Goal: Check status: Check status

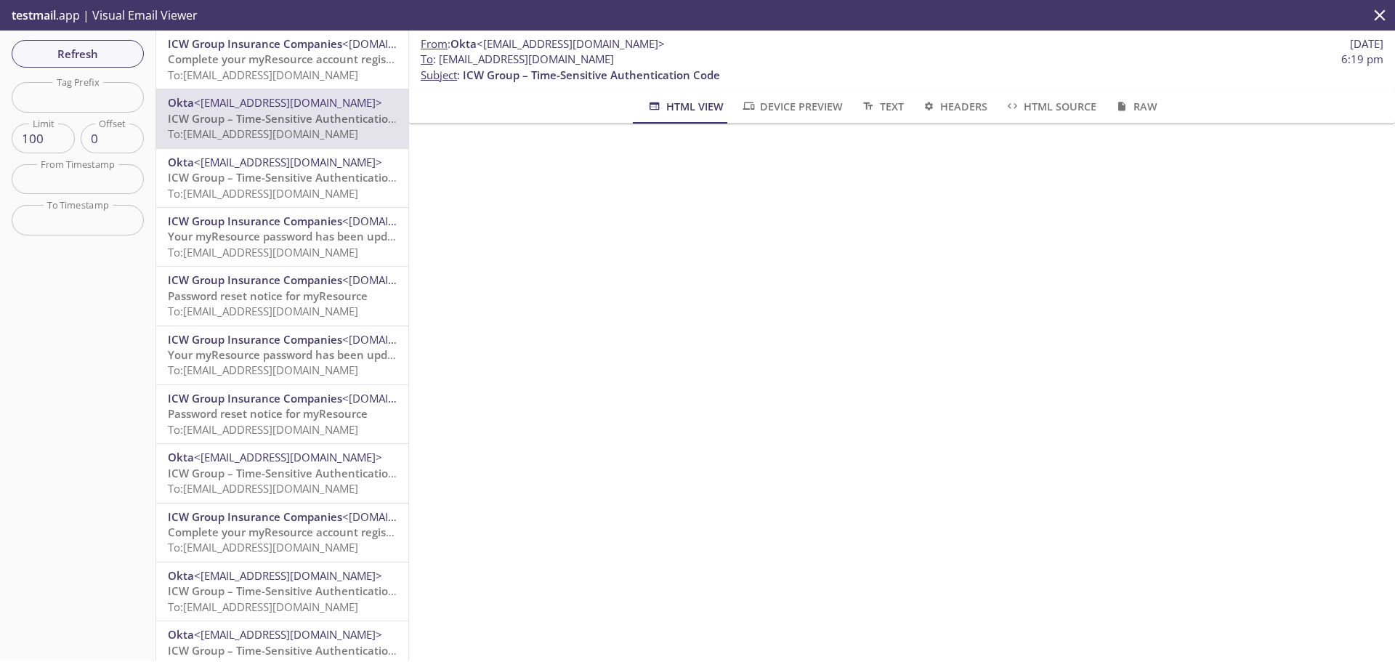
click at [242, 68] on span "To: [EMAIL_ADDRESS][DOMAIN_NAME]" at bounding box center [263, 75] width 190 height 15
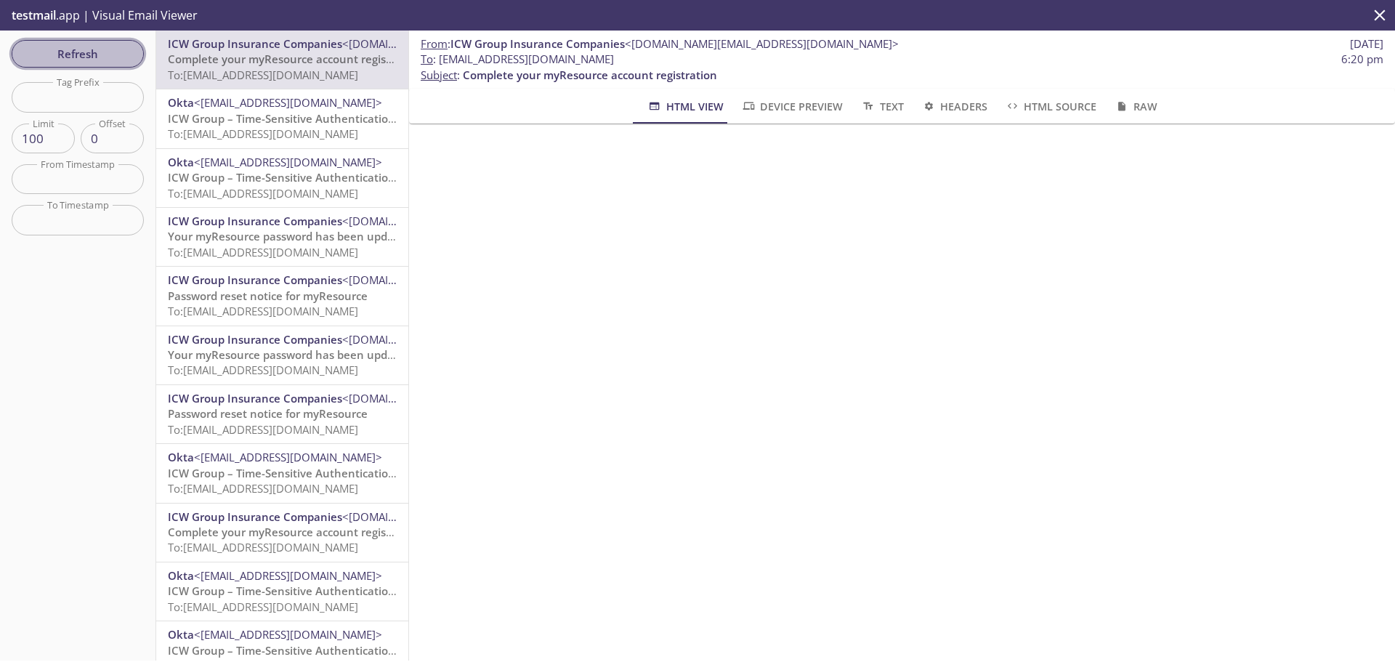
click at [100, 58] on span "Refresh" at bounding box center [77, 53] width 109 height 19
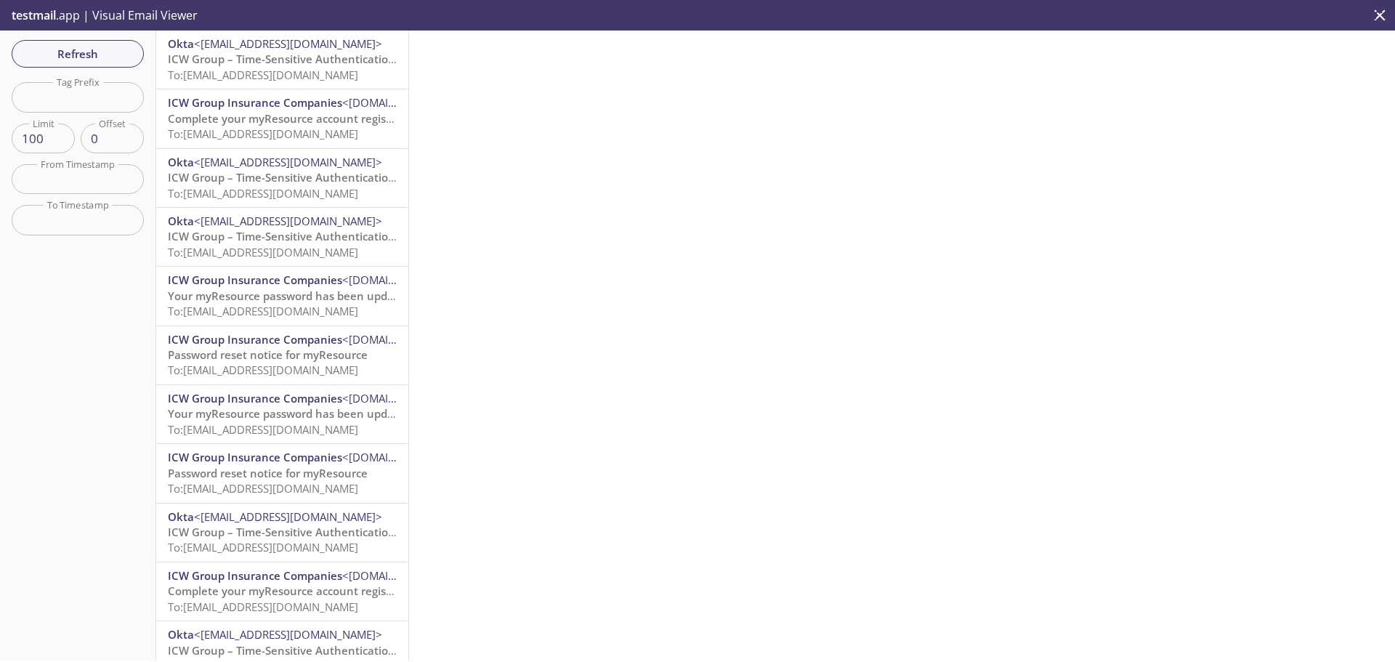
click at [240, 70] on span "To: [EMAIL_ADDRESS][DOMAIN_NAME]" at bounding box center [263, 75] width 190 height 15
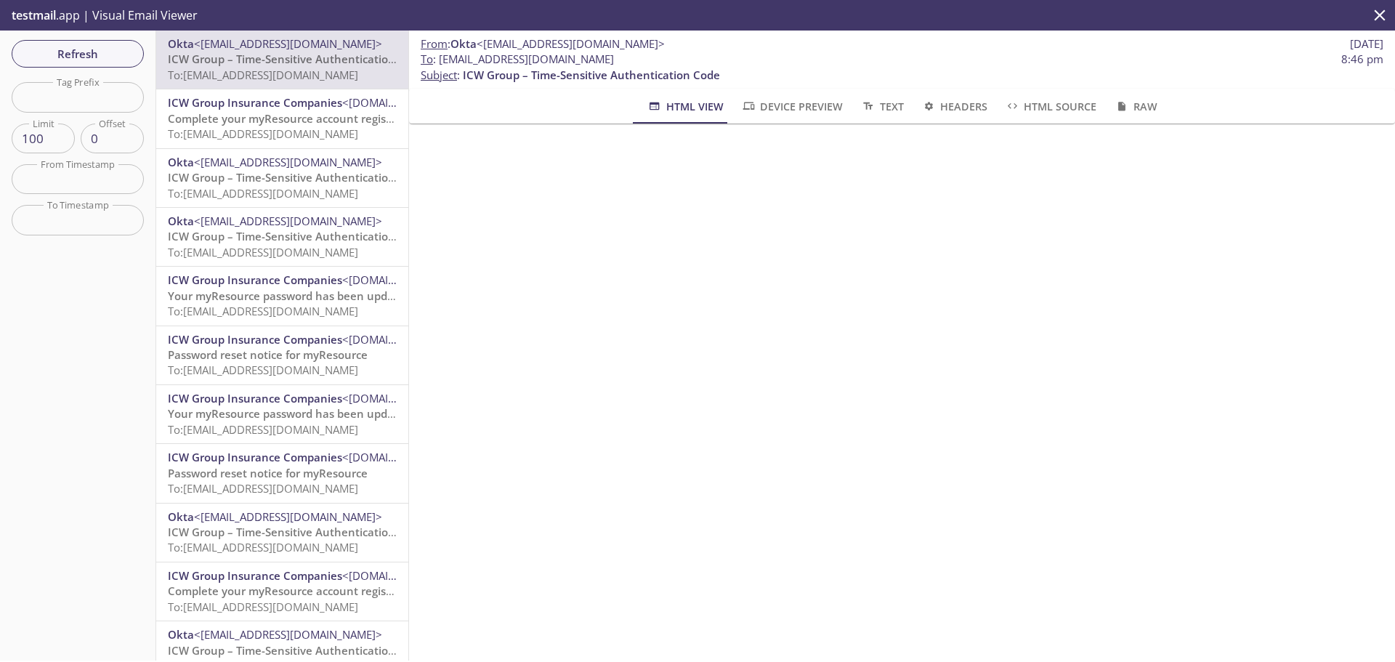
click at [294, 134] on span "To: [EMAIL_ADDRESS][DOMAIN_NAME]" at bounding box center [263, 133] width 190 height 15
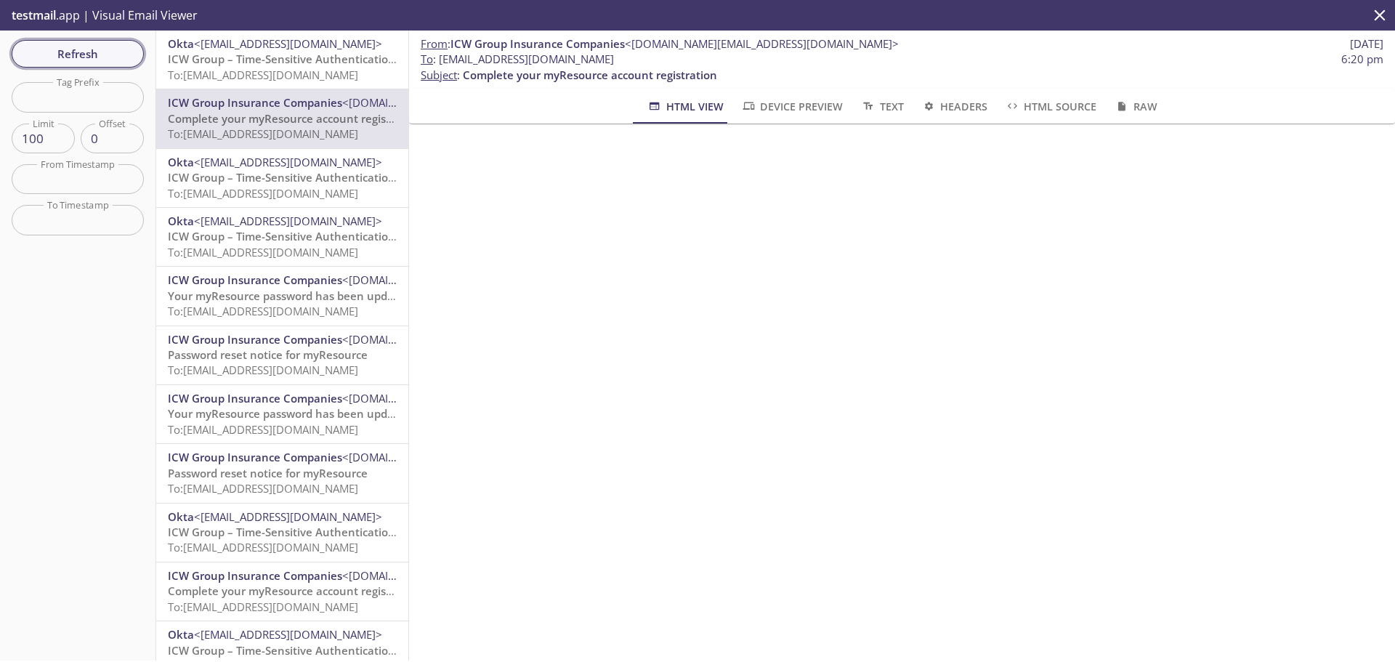
click at [125, 65] on button "Refresh" at bounding box center [78, 54] width 132 height 28
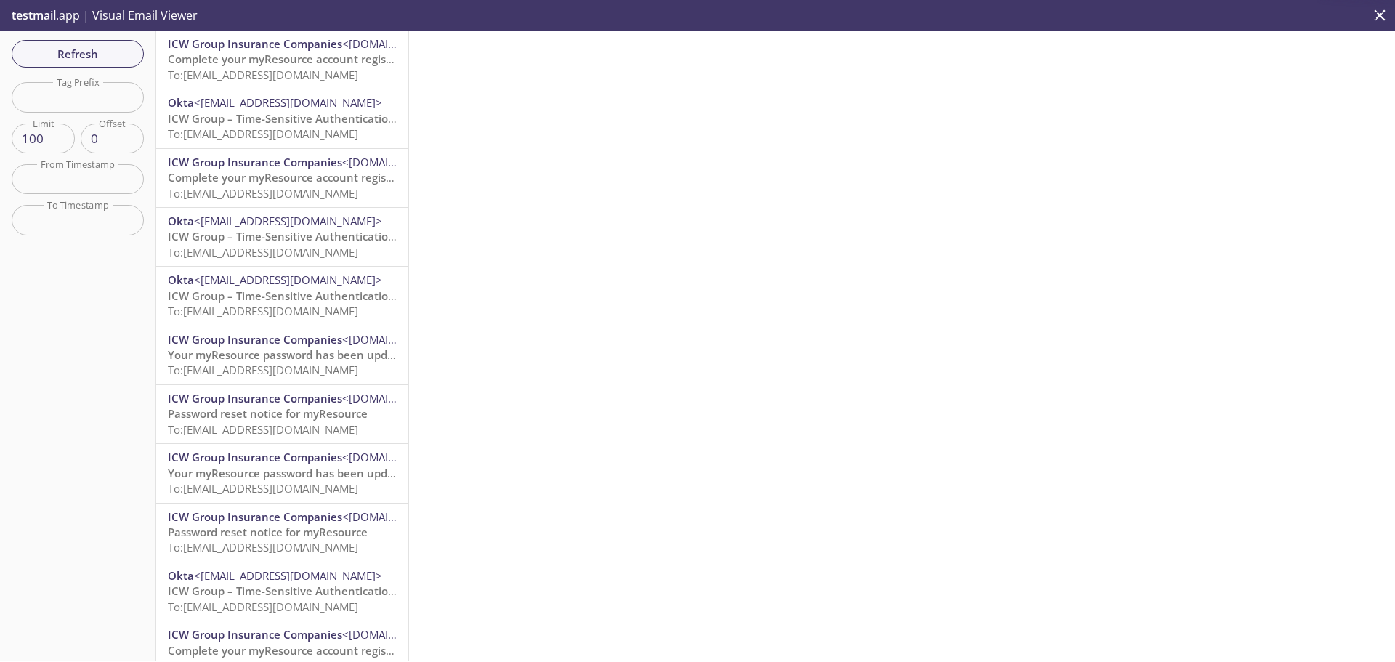
click at [286, 70] on span "To: [EMAIL_ADDRESS][DOMAIN_NAME]" at bounding box center [263, 75] width 190 height 15
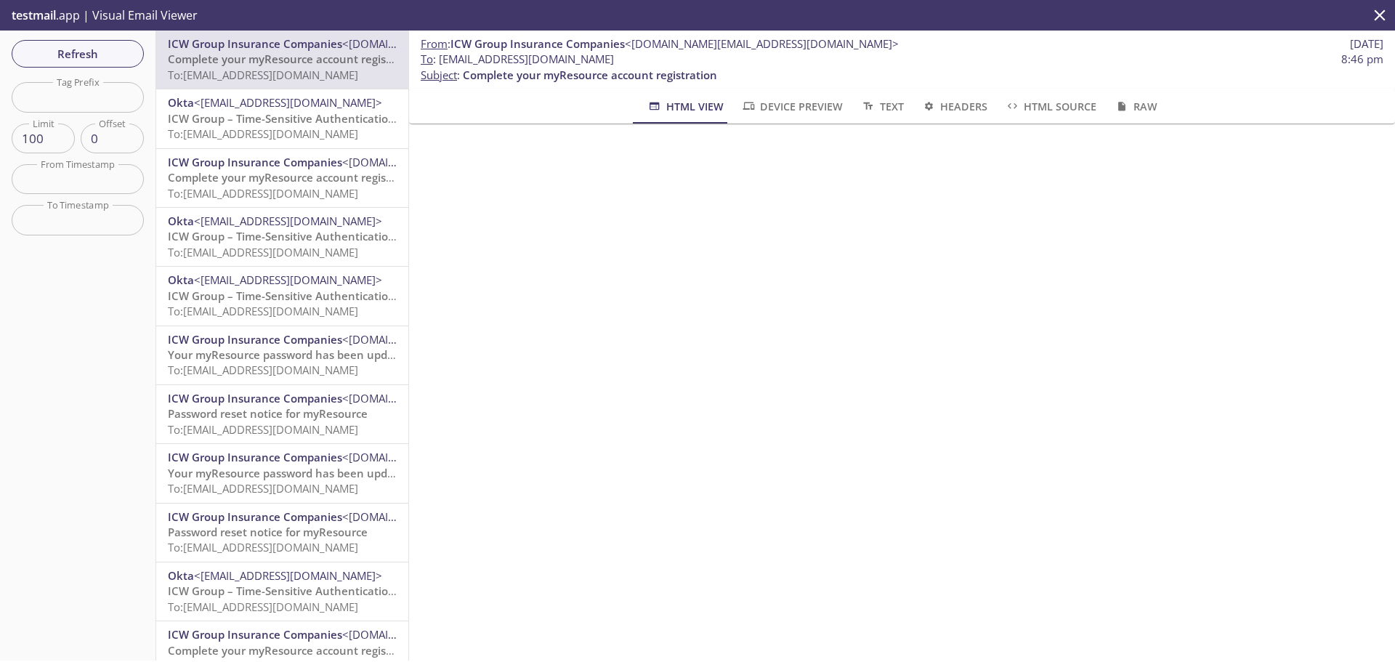
drag, startPoint x: 682, startPoint y: 62, endPoint x: 440, endPoint y: 57, distance: 242.7
click at [440, 57] on span "To : [EMAIL_ADDRESS][DOMAIN_NAME] 8:46 pm" at bounding box center [902, 59] width 963 height 15
copy span "[EMAIL_ADDRESS][DOMAIN_NAME]"
click at [125, 56] on span "Refresh" at bounding box center [77, 53] width 109 height 19
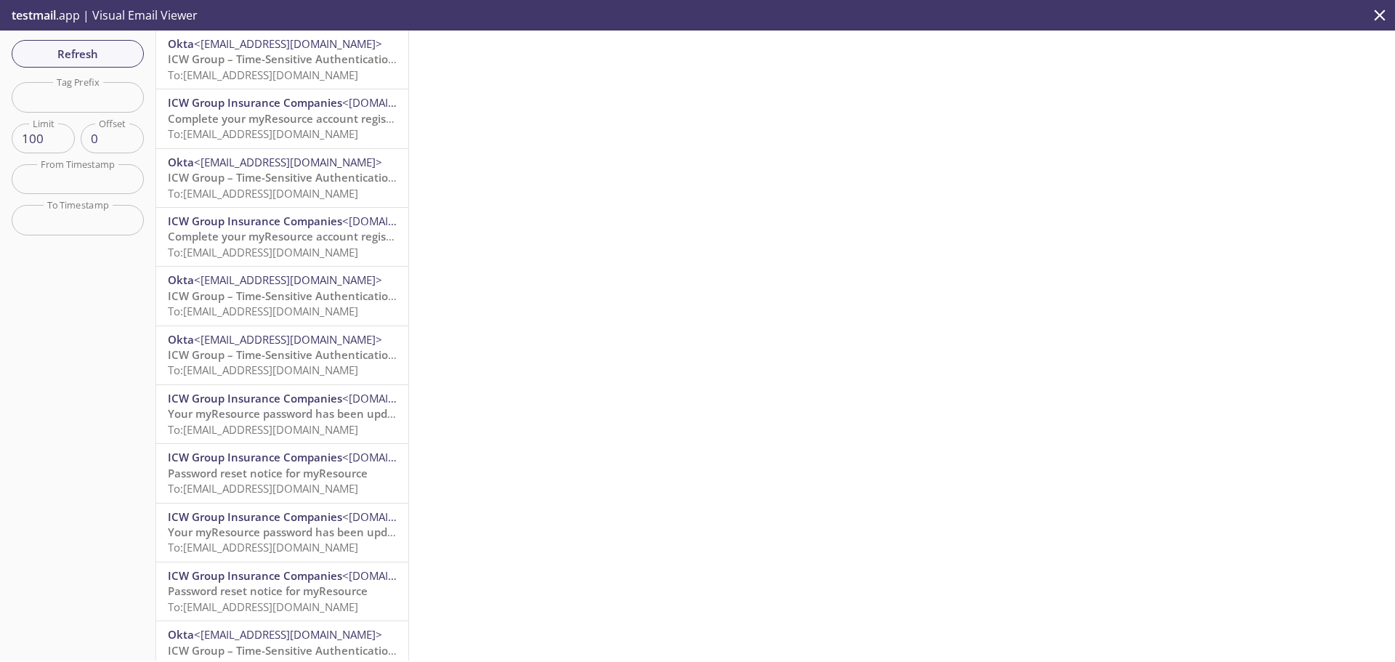
click at [334, 68] on span "To: [EMAIL_ADDRESS][DOMAIN_NAME]" at bounding box center [263, 75] width 190 height 15
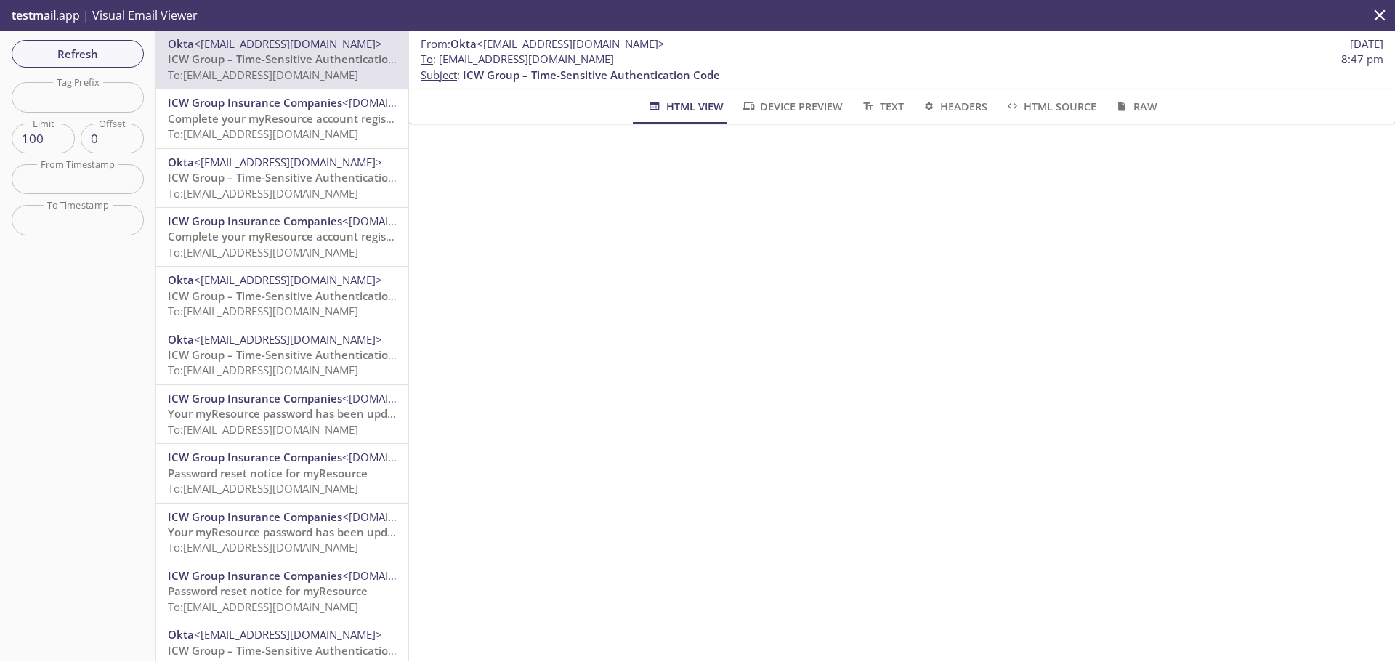
click at [614, 57] on span "To : [EMAIL_ADDRESS][DOMAIN_NAME]" at bounding box center [517, 59] width 193 height 15
click at [690, 57] on span "To : [EMAIL_ADDRESS][DOMAIN_NAME] 8:47 pm" at bounding box center [902, 59] width 963 height 15
drag, startPoint x: 674, startPoint y: 57, endPoint x: 439, endPoint y: 68, distance: 235.6
click at [441, 67] on p "To : [EMAIL_ADDRESS][DOMAIN_NAME] 8:47 pm Subject : ICW Group – Time-Sensitive …" at bounding box center [902, 67] width 963 height 31
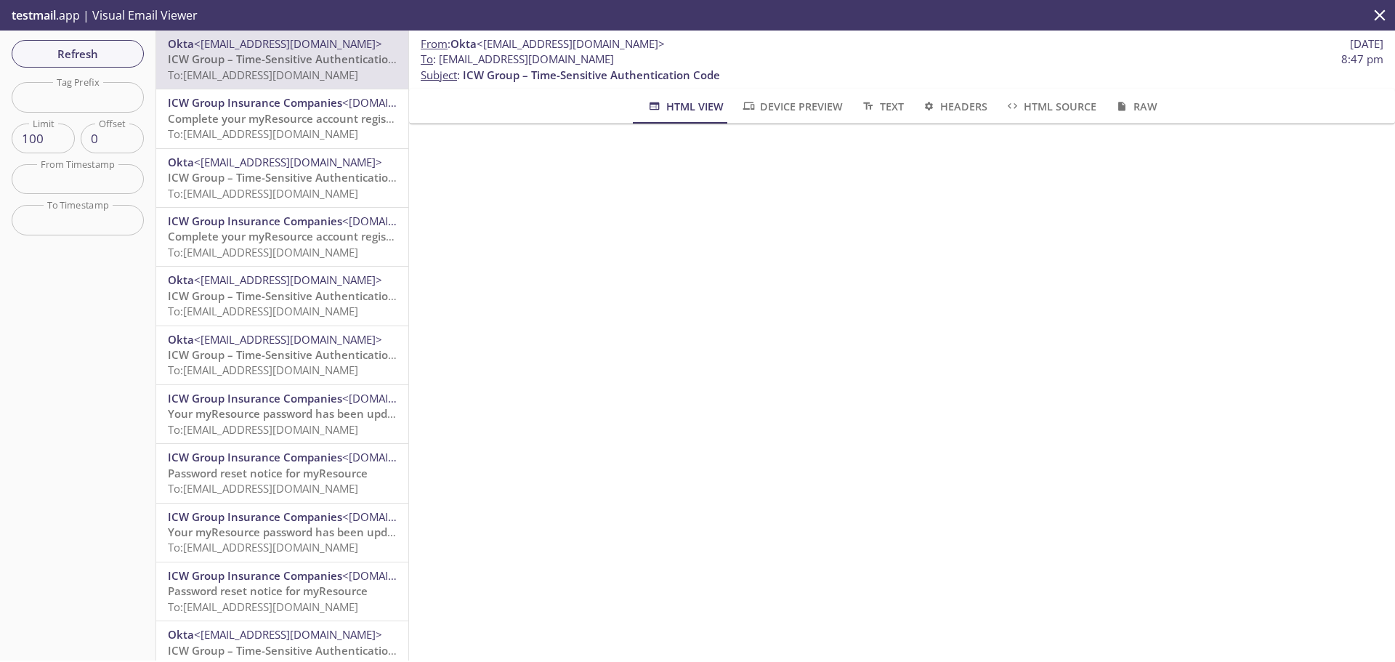
drag, startPoint x: 522, startPoint y: 46, endPoint x: 524, endPoint y: 54, distance: 7.4
click at [522, 47] on span "<[EMAIL_ADDRESS][DOMAIN_NAME]>" at bounding box center [571, 43] width 188 height 15
click at [524, 54] on span "To : [EMAIL_ADDRESS][DOMAIN_NAME]" at bounding box center [517, 59] width 193 height 15
drag, startPoint x: 641, startPoint y: 61, endPoint x: 663, endPoint y: 61, distance: 22.5
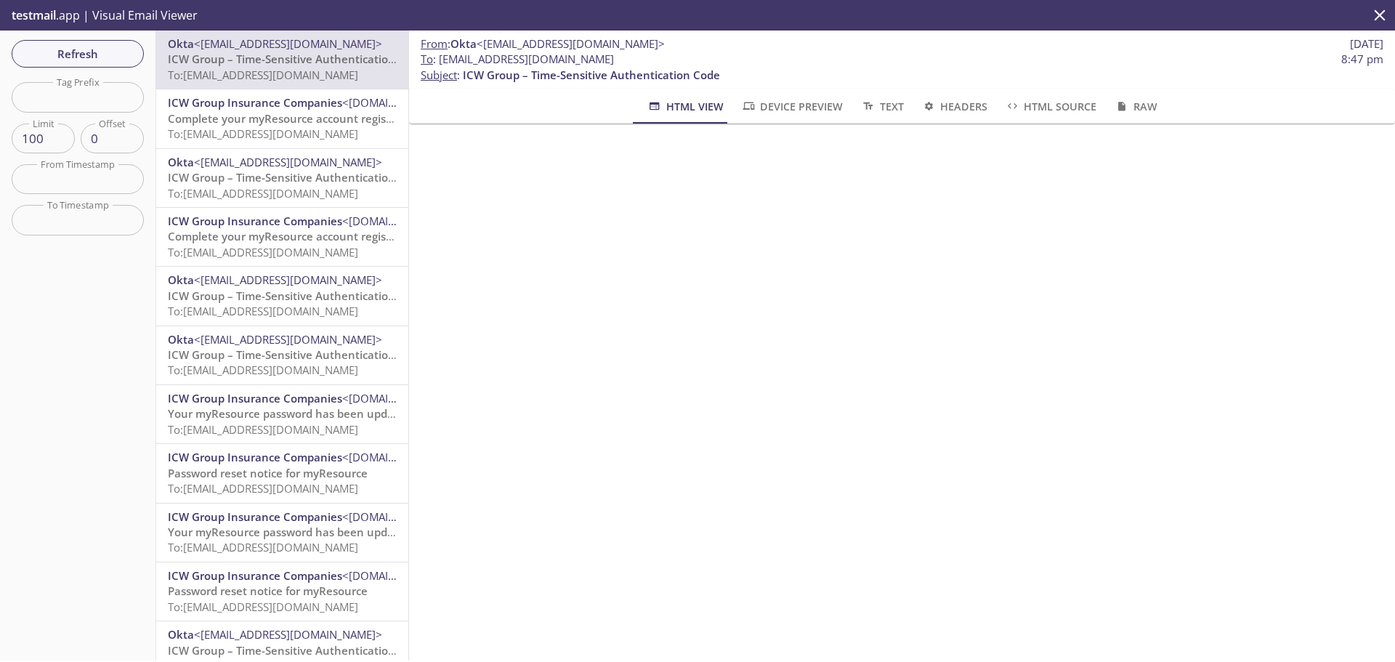
click at [614, 61] on span "To : [EMAIL_ADDRESS][DOMAIN_NAME]" at bounding box center [517, 59] width 193 height 15
click at [614, 60] on span "To : [EMAIL_ADDRESS][DOMAIN_NAME]" at bounding box center [517, 59] width 193 height 15
drag, startPoint x: 674, startPoint y: 59, endPoint x: 443, endPoint y: 58, distance: 230.3
click at [443, 58] on span "To : [EMAIL_ADDRESS][DOMAIN_NAME] 8:47 pm" at bounding box center [902, 59] width 963 height 15
copy span "[EMAIL_ADDRESS][DOMAIN_NAME]"
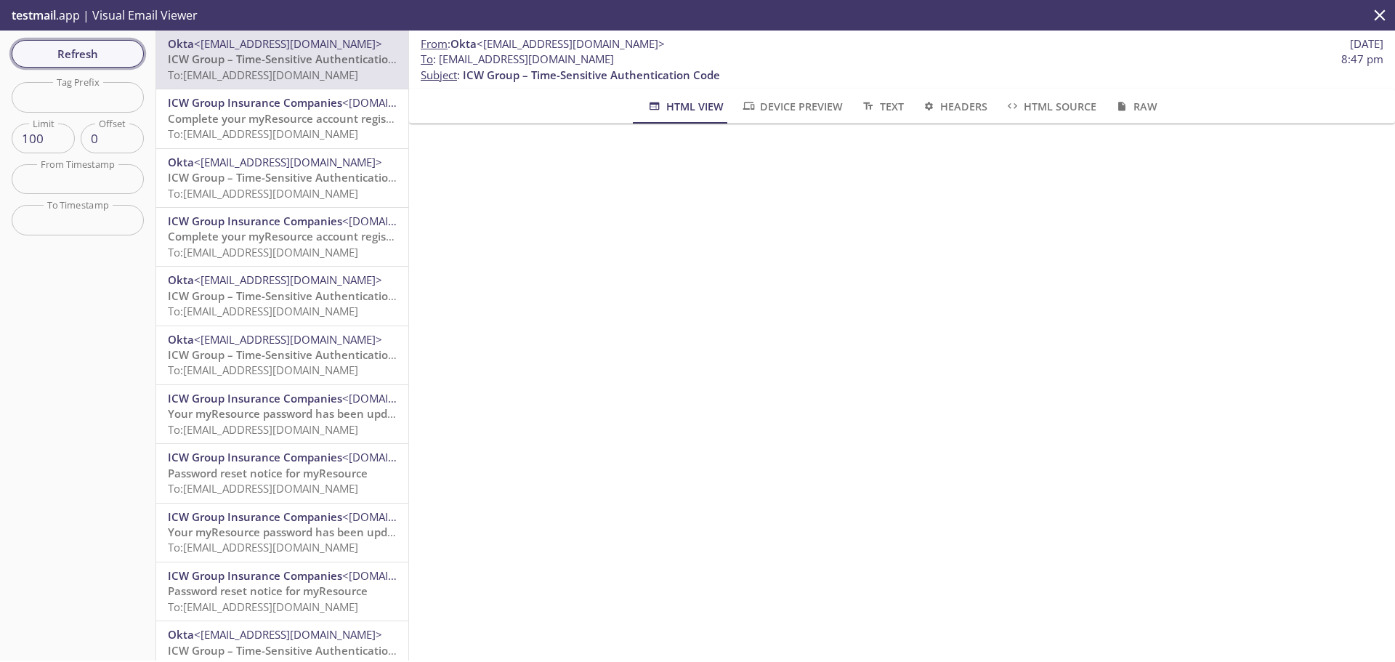
click at [112, 52] on span "Refresh" at bounding box center [77, 53] width 109 height 19
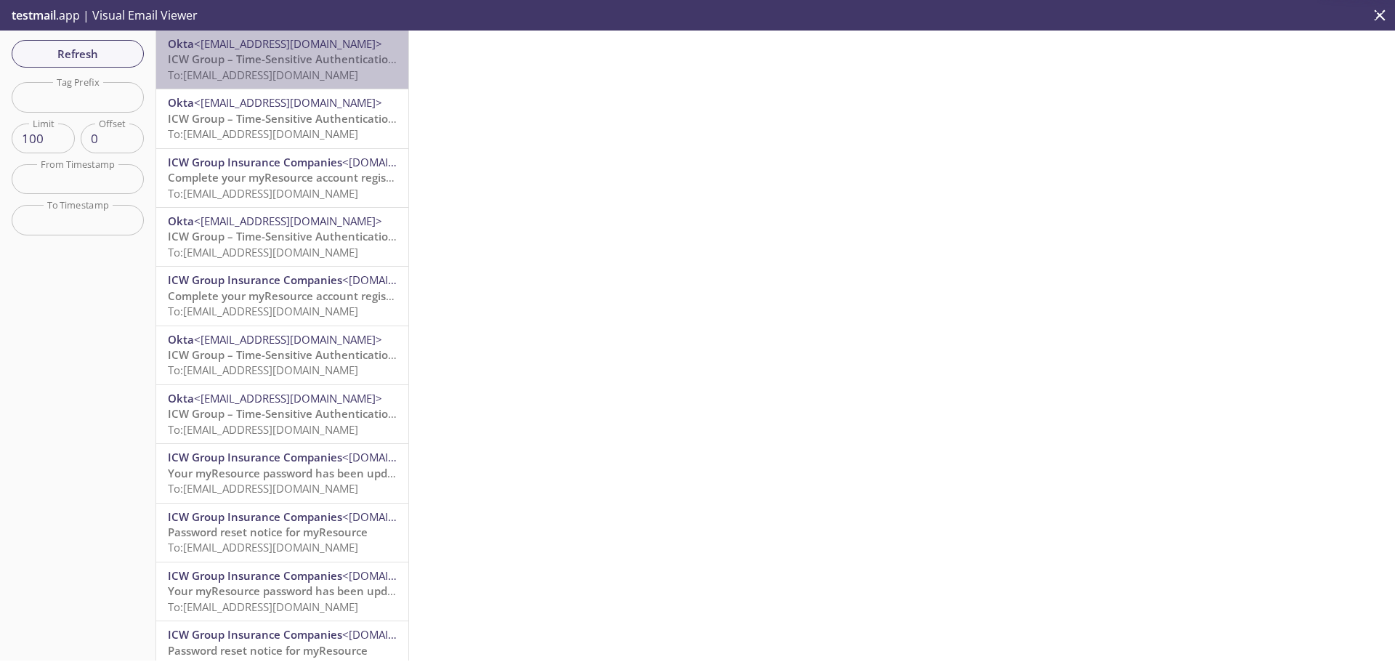
click at [283, 75] on span "To: [EMAIL_ADDRESS][DOMAIN_NAME]" at bounding box center [263, 75] width 190 height 15
